Goal: Task Accomplishment & Management: Manage account settings

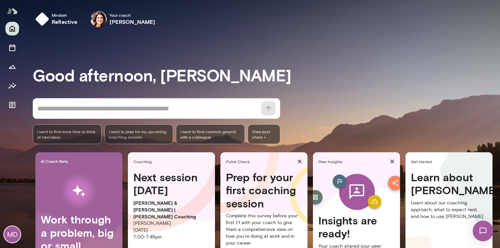
click at [482, 233] on img at bounding box center [483, 231] width 28 height 28
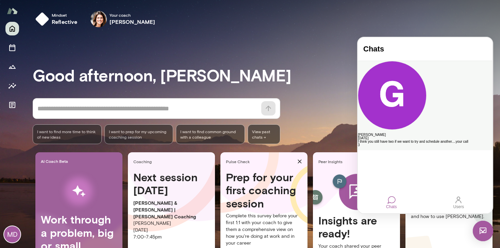
click at [420, 140] on div "I think you still have two if we want to try and schedule another....your call" at bounding box center [425, 141] width 134 height 3
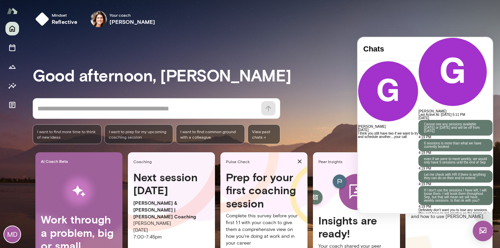
scroll to position [1223, 0]
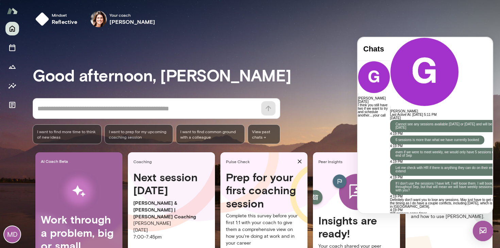
drag, startPoint x: 384, startPoint y: 175, endPoint x: 364, endPoint y: 166, distance: 22.7
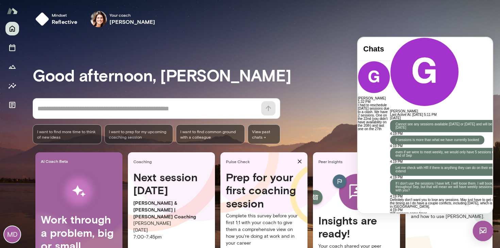
click at [5, 45] on div "MD" at bounding box center [12, 135] width 24 height 226
click at [13, 54] on button "Sessions" at bounding box center [12, 48] width 14 height 14
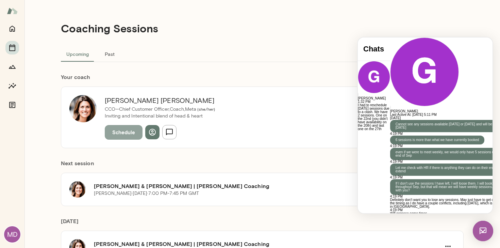
click at [124, 132] on button "Schedule" at bounding box center [124, 132] width 38 height 14
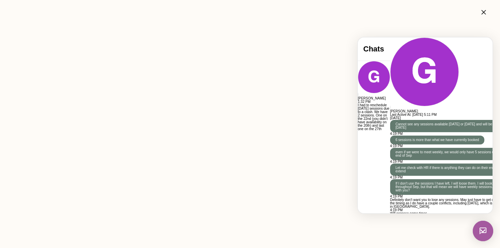
click at [486, 9] on icon "button" at bounding box center [483, 12] width 8 height 8
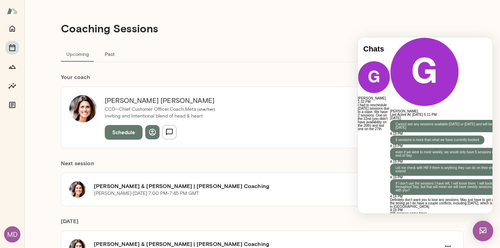
click at [249, 3] on div "Coaching Sessions Upcoming Past Your coach [PERSON_NAME] CCO—Chief Customer Off…" at bounding box center [262, 124] width 408 height 248
click at [125, 127] on button "Schedule" at bounding box center [124, 132] width 38 height 14
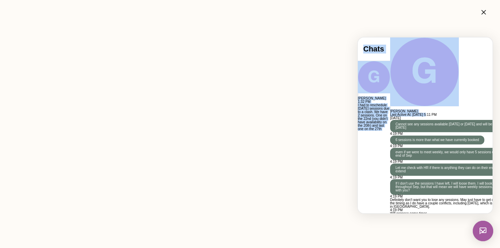
drag, startPoint x: 458, startPoint y: 51, endPoint x: 309, endPoint y: 79, distance: 151.2
click at [358, 79] on html "Chats [PERSON_NAME] 1:32 PM I had to reschedule [DATE] sessions due to a clash.…" at bounding box center [425, 124] width 135 height 175
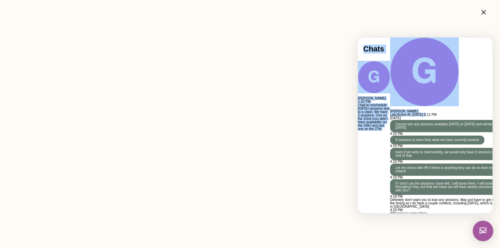
click at [485, 6] on button "button" at bounding box center [484, 12] width 22 height 14
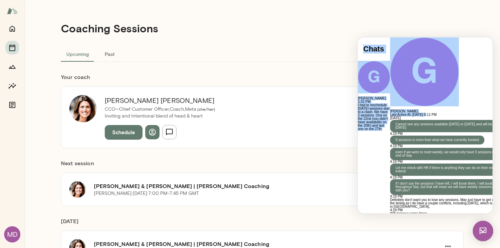
click at [484, 232] on img at bounding box center [483, 230] width 20 height 20
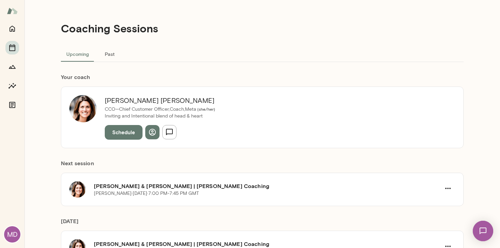
click at [303, 133] on div "[PERSON_NAME] CCO—Chief Customer Officer,Coach, Meta ( she/her ) Inviting and I…" at bounding box center [262, 116] width 403 height 61
click at [110, 136] on button "Schedule" at bounding box center [124, 132] width 38 height 14
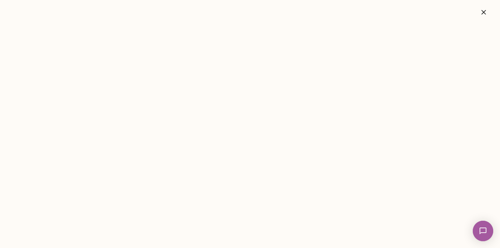
click at [485, 10] on icon "button" at bounding box center [483, 12] width 4 height 4
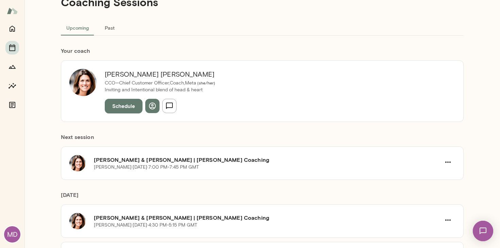
scroll to position [37, 0]
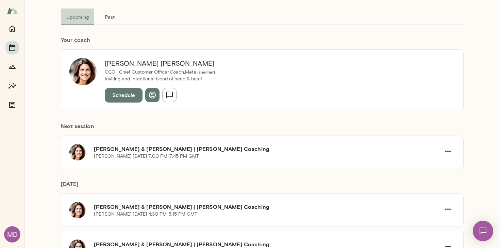
click at [72, 18] on button "Upcoming" at bounding box center [77, 17] width 33 height 16
click at [445, 208] on icon "button" at bounding box center [448, 209] width 8 height 8
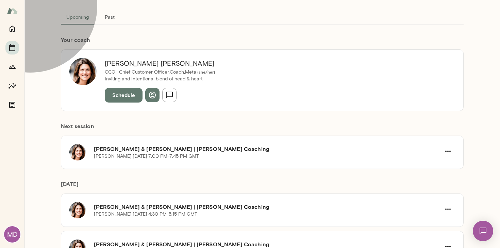
click at [31, 42] on span "Cancel" at bounding box center [23, 38] width 18 height 6
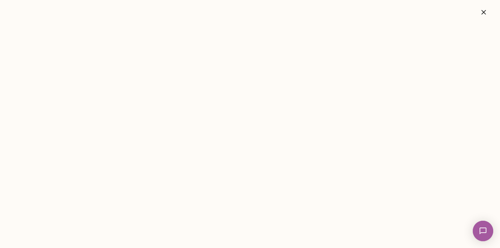
click at [487, 7] on button "button" at bounding box center [484, 12] width 22 height 14
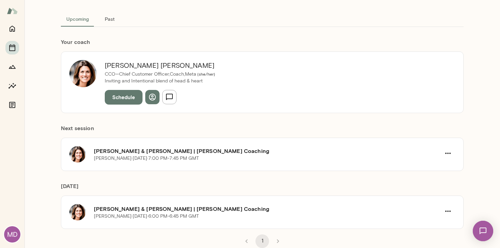
scroll to position [35, 0]
click at [479, 232] on img at bounding box center [483, 231] width 28 height 28
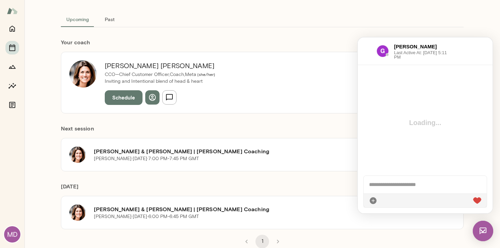
scroll to position [1287, 0]
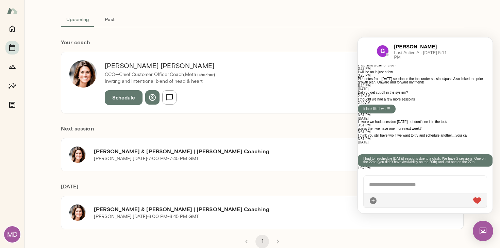
click at [444, 157] on p "I had to reschedule [DATE] sessions due to a clash. We have 2 sessions. One on …" at bounding box center [425, 160] width 124 height 7
click at [466, 144] on ul at bounding box center [425, 149] width 135 height 10
click at [362, 150] on button "button" at bounding box center [360, 150] width 4 height 1
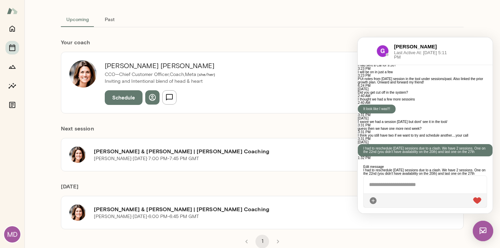
click at [457, 171] on div "I had to reschedule [DATE] sessions due to a clash. We have 2 sessions. One on …" at bounding box center [425, 171] width 124 height 7
click at [457, 169] on div "I had to reschedule [DATE] sessions due to a clash. We have 2 sessions. One on …" at bounding box center [425, 171] width 124 height 7
drag, startPoint x: 444, startPoint y: 166, endPoint x: 477, endPoint y: 169, distance: 33.2
click at [477, 169] on div "I had to reschedule [DATE] sessions due to a clash. We have 2 sessions. One on …" at bounding box center [425, 171] width 124 height 7
click at [474, 171] on div "I had to reschedule [DATE] sessions due to a clash. We have 2 sessions. One on …" at bounding box center [425, 171] width 124 height 7
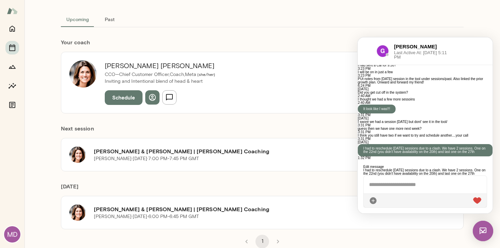
click at [459, 175] on div at bounding box center [425, 184] width 123 height 18
click at [462, 171] on div "I had to reschedule [DATE] sessions due to a clash. We have 2 sessions. One on …" at bounding box center [425, 171] width 124 height 7
drag, startPoint x: 462, startPoint y: 167, endPoint x: 450, endPoint y: 166, distance: 12.6
click at [450, 168] on div "I had to reschedule [DATE] sessions due to a clash. We have 2 sessions. One on …" at bounding box center [425, 171] width 124 height 7
click at [373, 170] on div "I had to reschedule [DATE] sessions due to a clash. We have 2 sessions. One on …" at bounding box center [425, 171] width 124 height 7
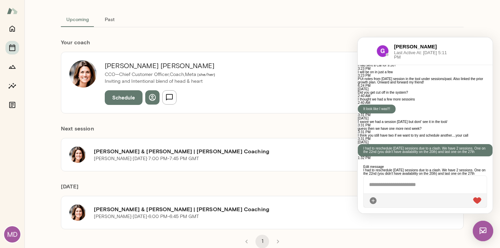
click at [369, 165] on div "Edit message" at bounding box center [425, 166] width 124 height 3
click at [373, 189] on div at bounding box center [425, 184] width 123 height 18
drag, startPoint x: 367, startPoint y: 161, endPoint x: 489, endPoint y: 176, distance: 123.6
click at [489, 176] on div "Edit message I had to reschedule [DATE] sessions due to a clash. We have 2 sess…" at bounding box center [425, 185] width 135 height 53
copy div "I had to reschedule [DATE] sessions due to a clash. We have 2 sessions. One on …"
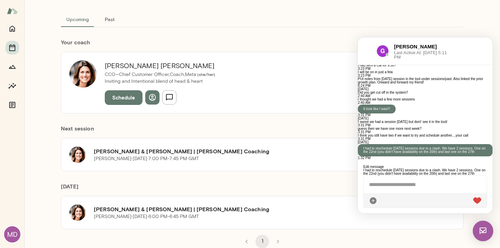
click at [440, 190] on div at bounding box center [425, 184] width 123 height 18
paste div
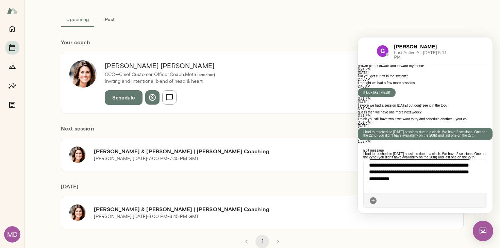
click at [385, 180] on div "**********" at bounding box center [424, 171] width 110 height 33
drag, startPoint x: 440, startPoint y: 175, endPoint x: 461, endPoint y: 168, distance: 22.6
click at [461, 168] on div "**********" at bounding box center [424, 171] width 110 height 33
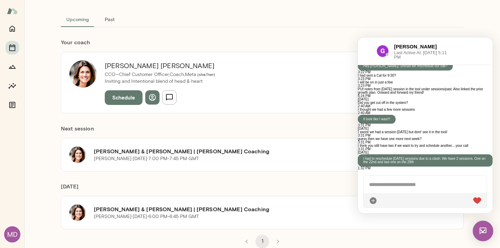
click at [285, 48] on div "[PERSON_NAME] CCO—Chief Customer Officer,Coach, Meta ( she/her ) Inviting and I…" at bounding box center [262, 79] width 403 height 67
click at [456, 33] on div "Coaching Sessions Upcoming Past Your coach [PERSON_NAME] CCO—Chief Customer Off…" at bounding box center [262, 89] width 408 height 248
click at [303, 139] on div "[PERSON_NAME] & [PERSON_NAME] | [PERSON_NAME] Coaching [PERSON_NAME] · [DATE] ·…" at bounding box center [262, 154] width 403 height 33
